Goal: Obtain resource: Download file/media

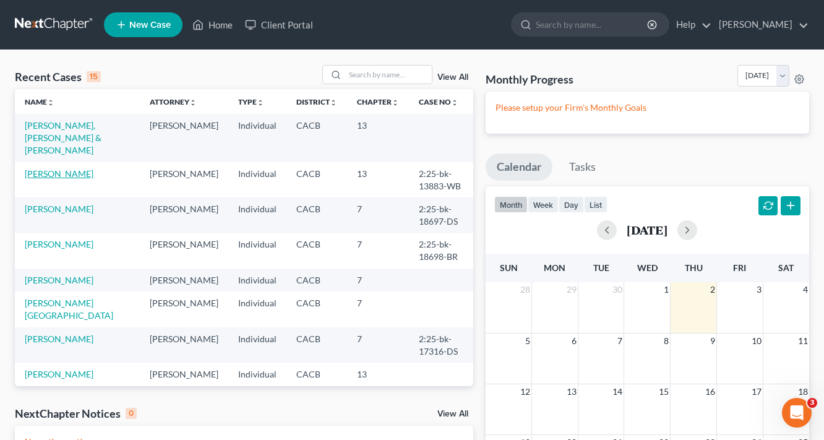
click at [64, 168] on link "[PERSON_NAME]" at bounding box center [59, 173] width 69 height 11
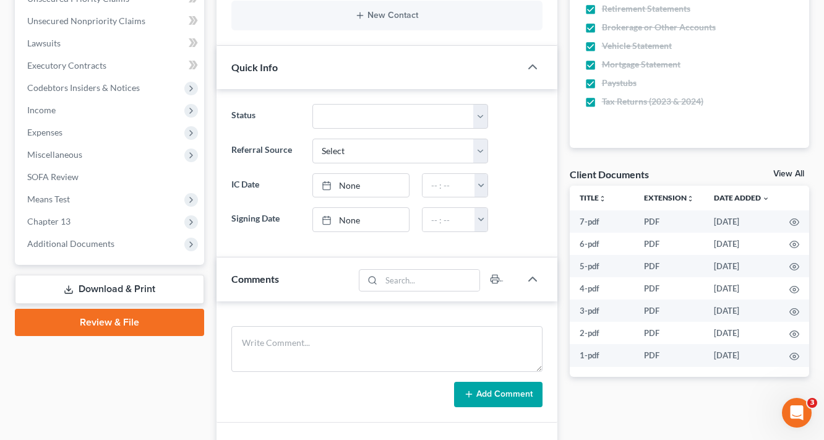
click at [139, 291] on link "Download & Print" at bounding box center [109, 289] width 189 height 29
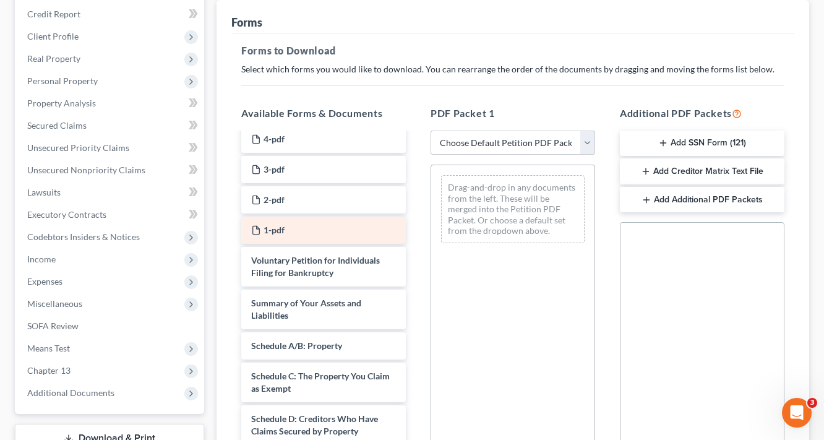
scroll to position [148, 0]
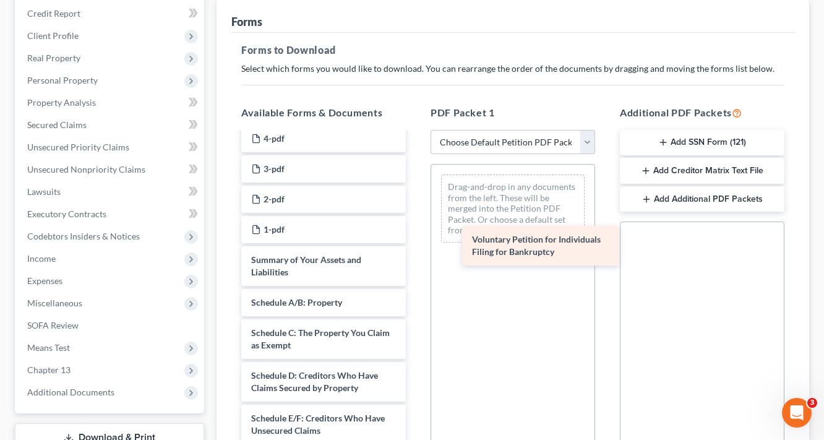
drag, startPoint x: 318, startPoint y: 262, endPoint x: 538, endPoint y: 243, distance: 221.0
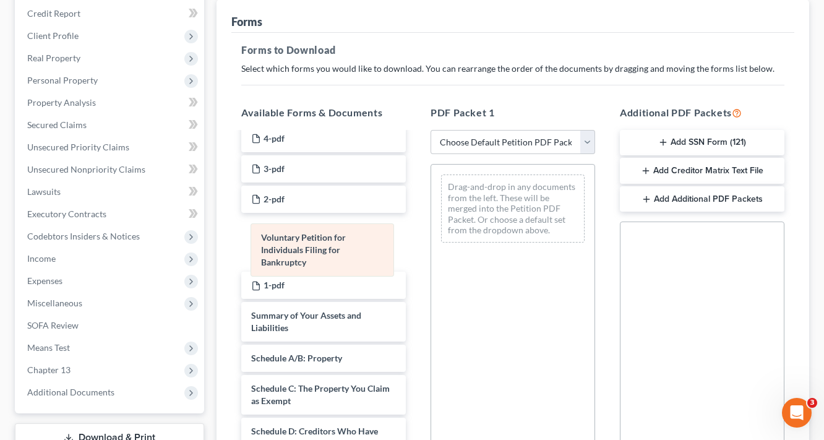
drag, startPoint x: 475, startPoint y: 197, endPoint x: 282, endPoint y: 245, distance: 198.8
click at [431, 245] on div "Voluntary Petition for Individuals Filing for Bankruptcy Voluntary Petition for…" at bounding box center [512, 209] width 163 height 88
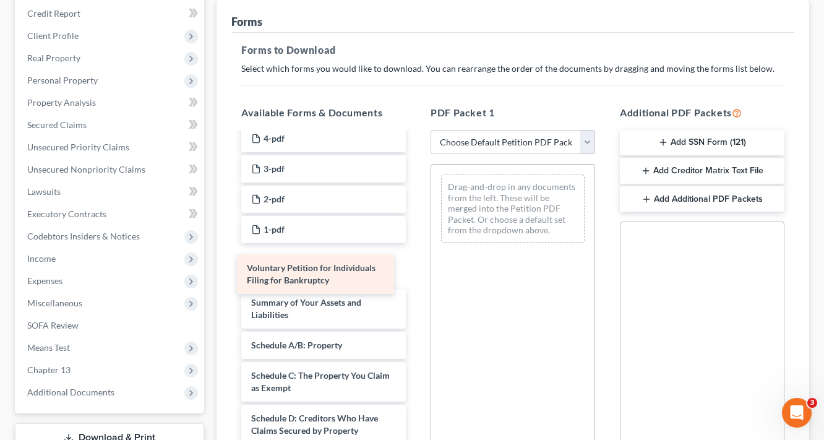
drag, startPoint x: 304, startPoint y: 235, endPoint x: 300, endPoint y: 275, distance: 39.8
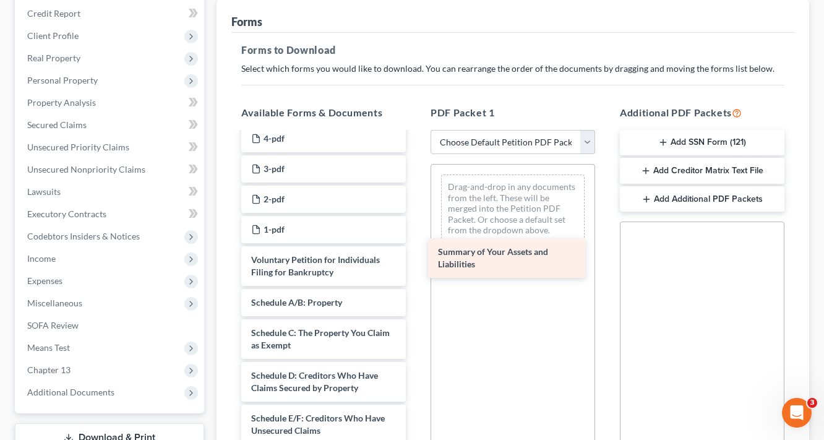
drag, startPoint x: 289, startPoint y: 304, endPoint x: 489, endPoint y: 254, distance: 205.5
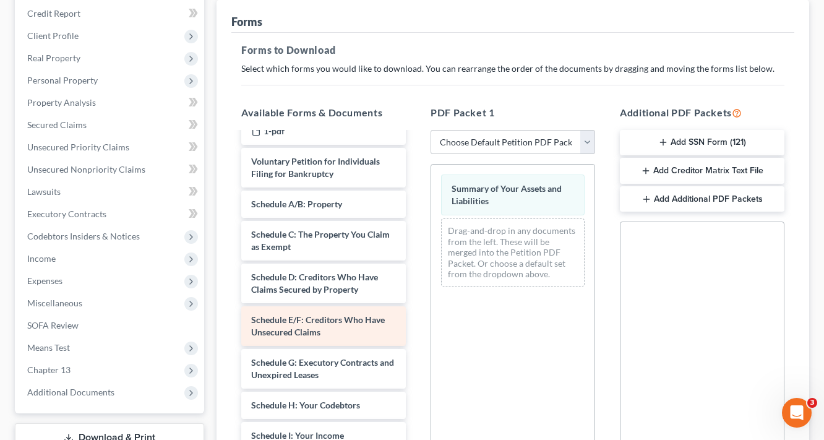
scroll to position [198, 0]
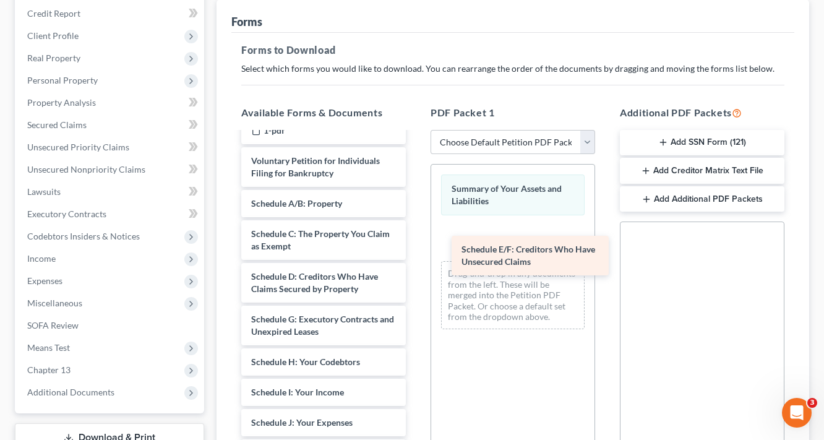
drag, startPoint x: 304, startPoint y: 326, endPoint x: 510, endPoint y: 238, distance: 224.7
click at [416, 238] on div "Schedule E/F: Creditors Who Have Unsecured Claims 7-pdf 6-pdf 5-pdf 4-pdf 3-pdf…" at bounding box center [323, 344] width 184 height 818
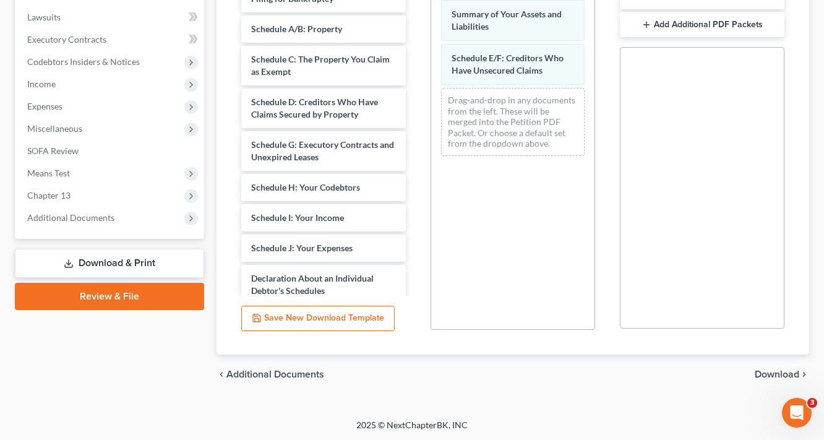
click at [787, 372] on span "Download" at bounding box center [777, 374] width 45 height 10
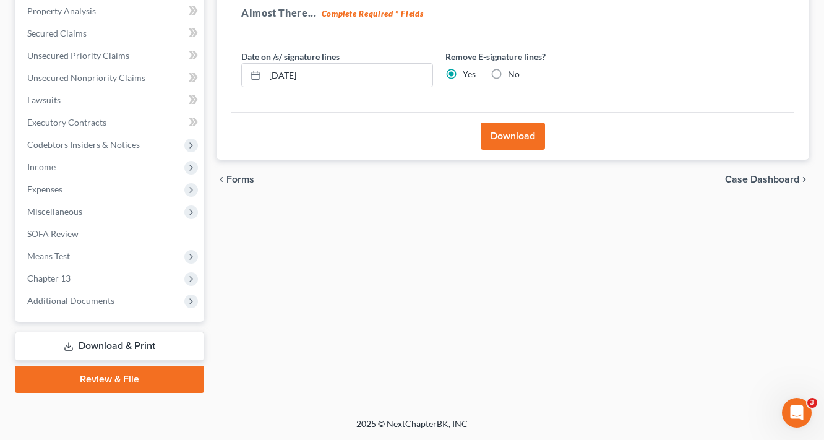
scroll to position [239, 0]
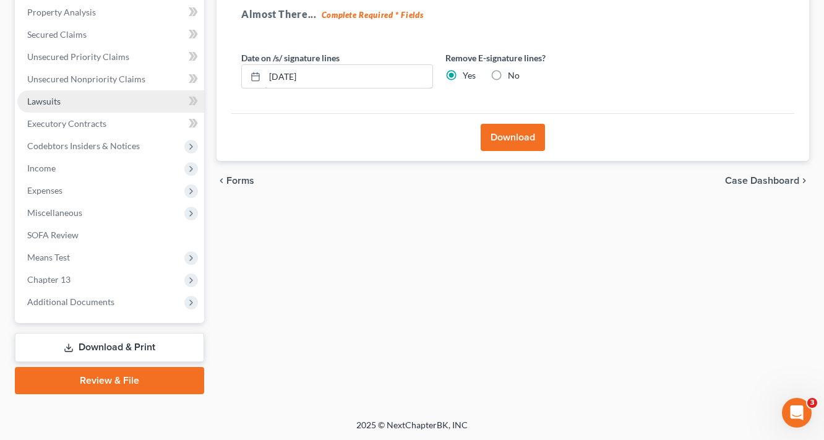
drag, startPoint x: 328, startPoint y: 72, endPoint x: 122, endPoint y: 98, distance: 208.3
click at [128, 100] on div "Petition Navigation Case Dashboard Payments Invoices Payments Payments Credit R…" at bounding box center [412, 137] width 807 height 514
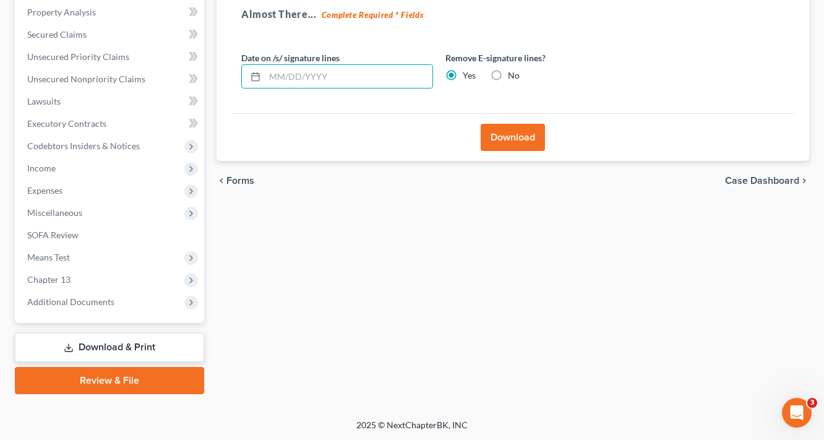
click at [541, 141] on button "Download" at bounding box center [513, 137] width 64 height 27
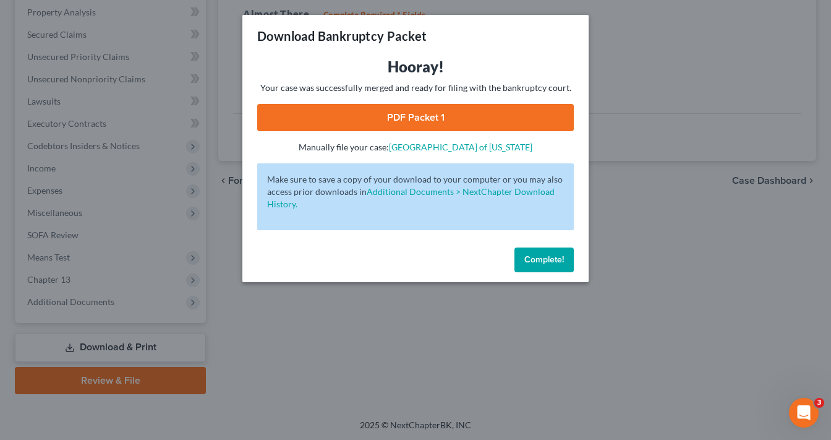
click at [435, 113] on link "PDF Packet 1" at bounding box center [415, 117] width 317 height 27
click at [547, 266] on button "Complete!" at bounding box center [544, 259] width 59 height 25
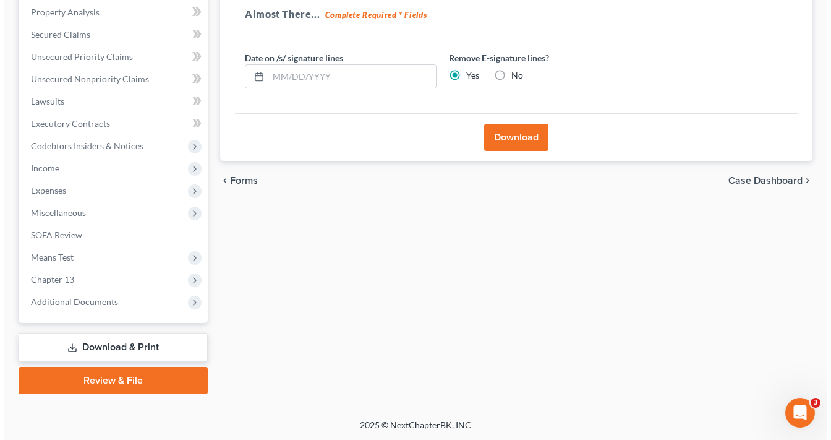
scroll to position [41, 0]
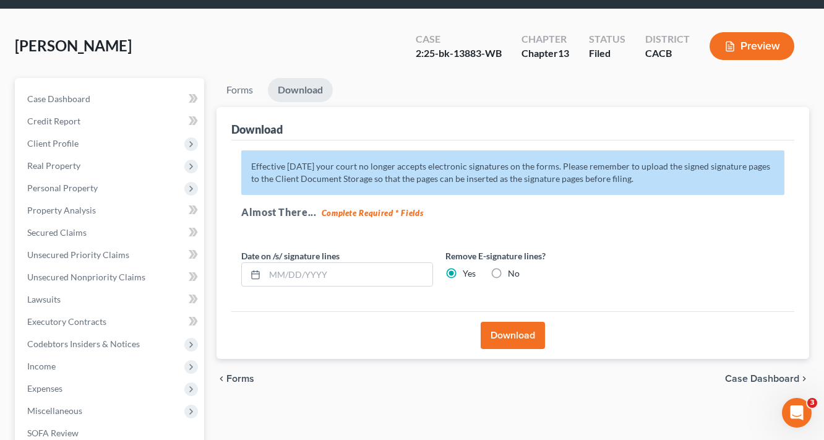
click at [504, 331] on button "Download" at bounding box center [513, 335] width 64 height 27
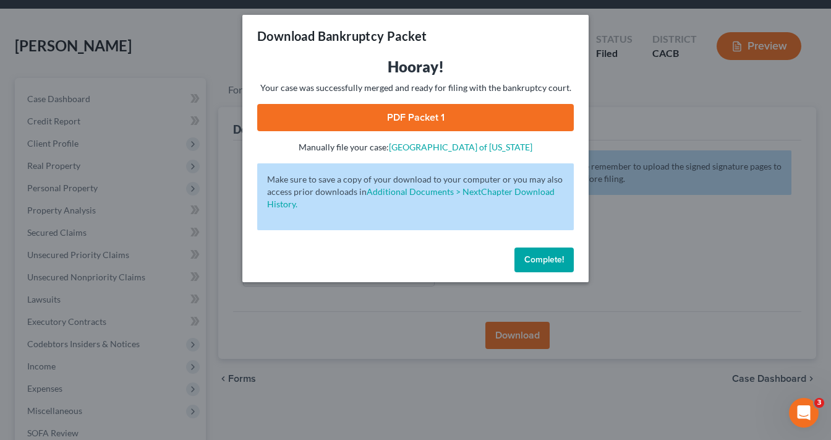
click at [440, 126] on link "PDF Packet 1" at bounding box center [415, 117] width 317 height 27
